Goal: Information Seeking & Learning: Learn about a topic

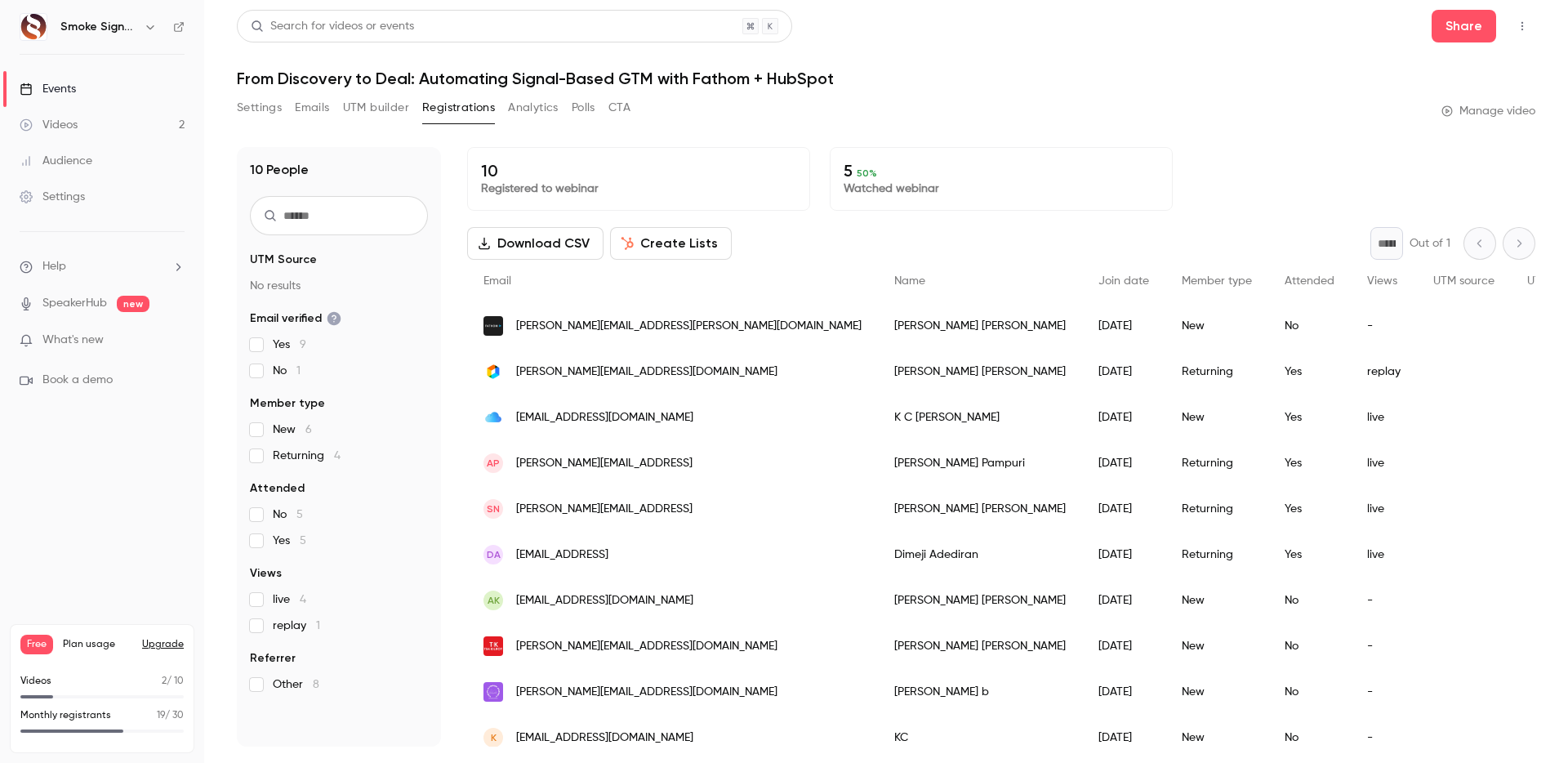
scroll to position [14, 0]
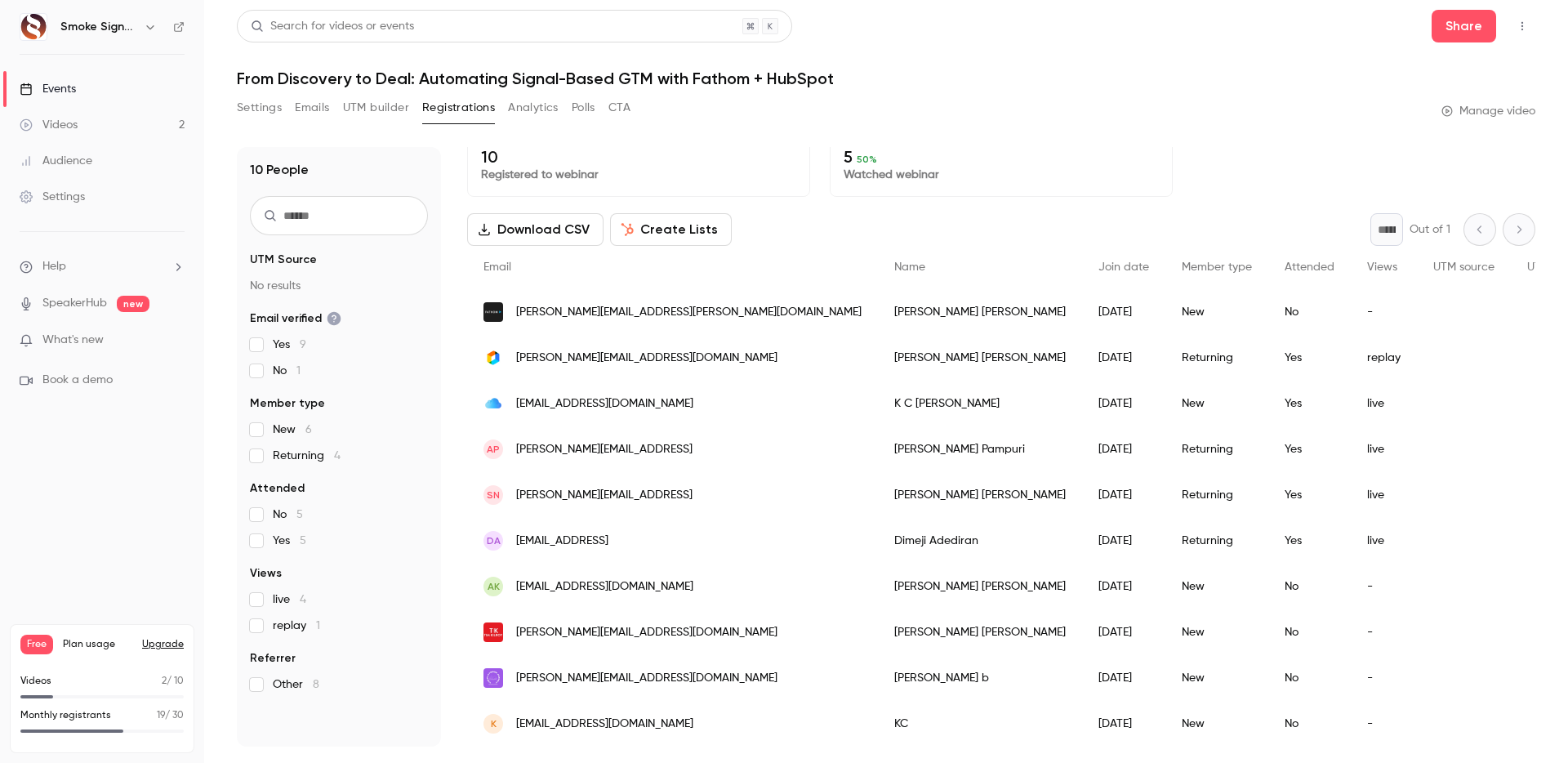
click at [149, 527] on nav "Smoke Signals AI Events Videos 2 Audience Settings Help SpeakerHub new What's n…" at bounding box center [102, 382] width 205 height 763
click at [170, 646] on button "Upgrade" at bounding box center [163, 644] width 42 height 13
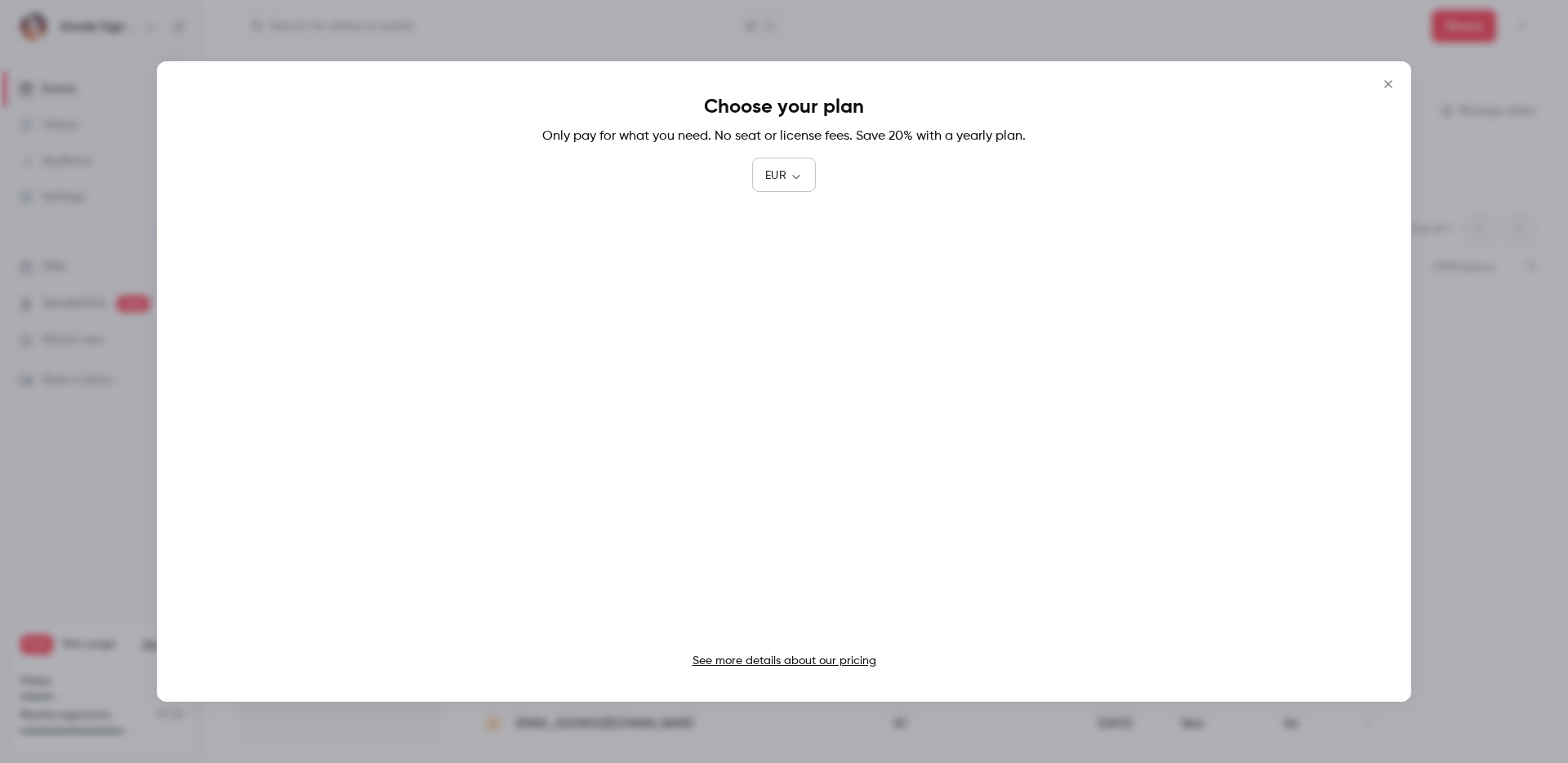
click at [771, 173] on body "Smoke Signals AI Events Videos 2 Audience Settings Help SpeakerHub new What's n…" at bounding box center [784, 382] width 1568 height 763
click at [777, 258] on li "USD" at bounding box center [784, 269] width 64 height 43
type input "***"
click at [799, 656] on link "See more details about our pricing" at bounding box center [784, 661] width 184 height 11
